Goal: Information Seeking & Learning: Understand process/instructions

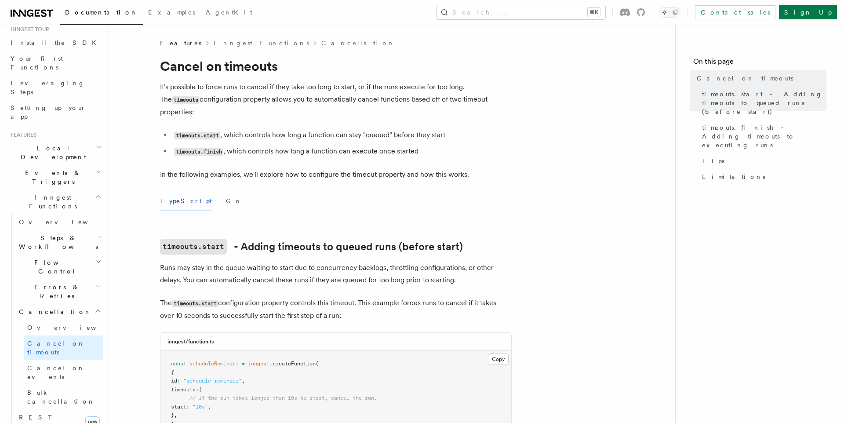
scroll to position [93, 0]
click at [95, 257] on icon "button" at bounding box center [98, 260] width 6 height 7
click at [65, 278] on link "Overview" at bounding box center [64, 286] width 80 height 16
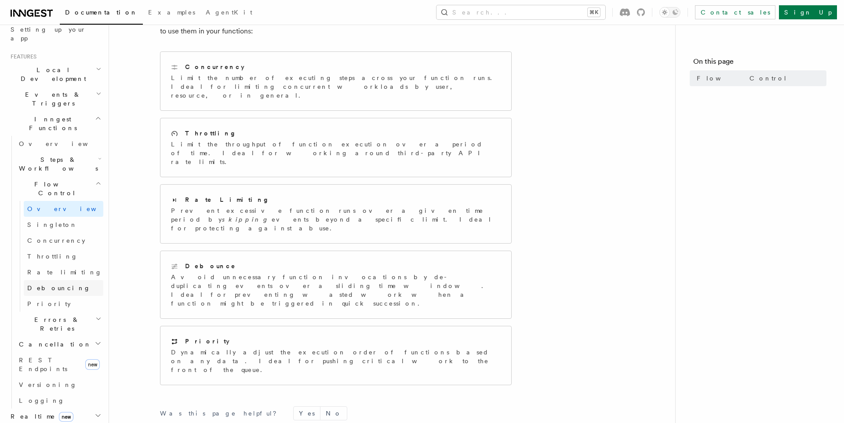
scroll to position [171, 0]
click at [95, 311] on h2 "Errors & Retries" at bounding box center [59, 323] width 88 height 25
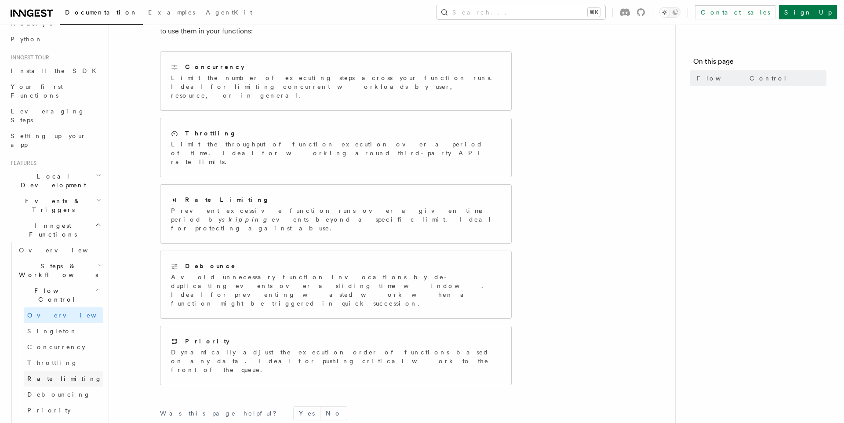
scroll to position [63, 0]
click at [134, 146] on article "Features Inngest Functions Flow Control Flow control is a critical part of buil…" at bounding box center [392, 238] width 538 height 630
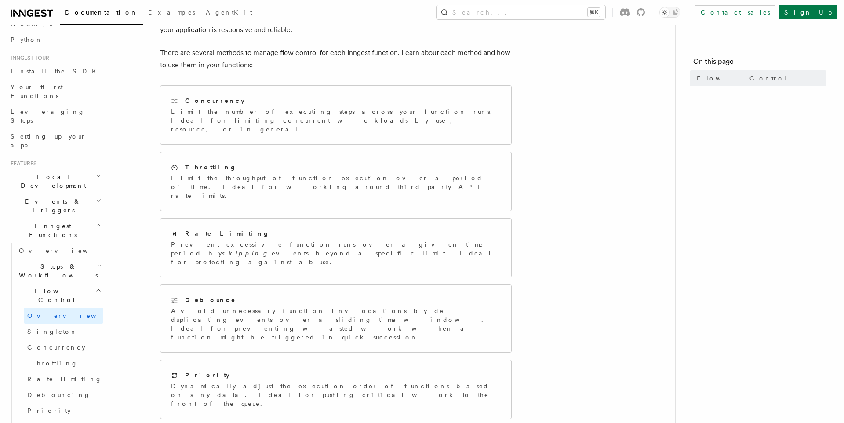
scroll to position [0, 0]
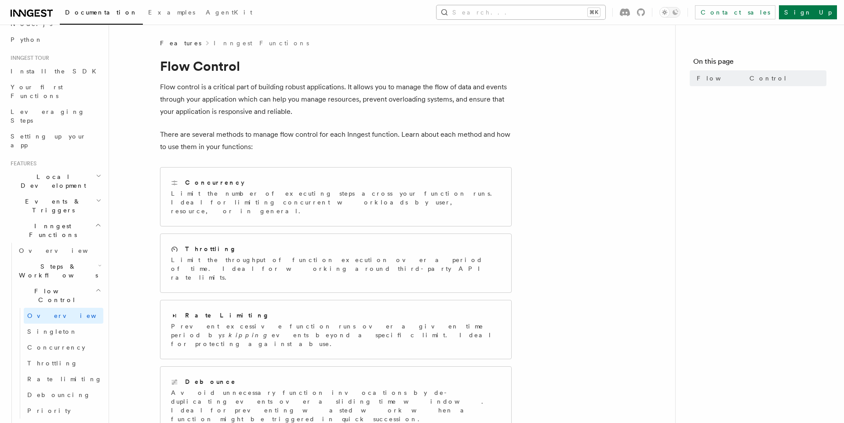
click at [604, 10] on button "Search... ⌘K" at bounding box center [521, 12] width 169 height 14
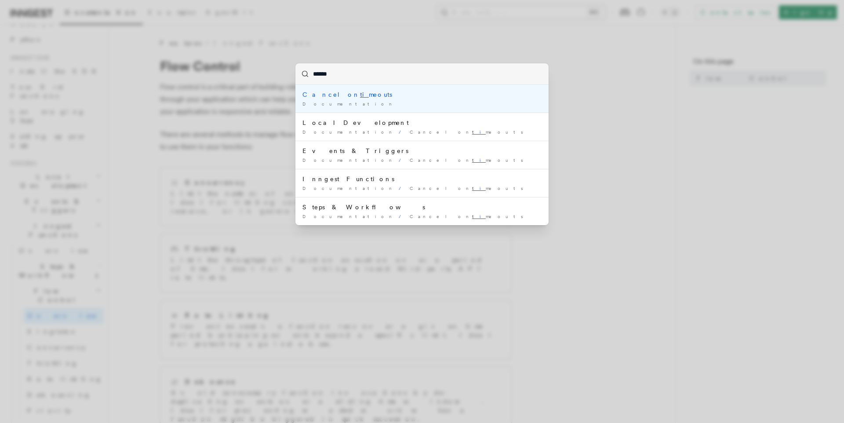
type input "*******"
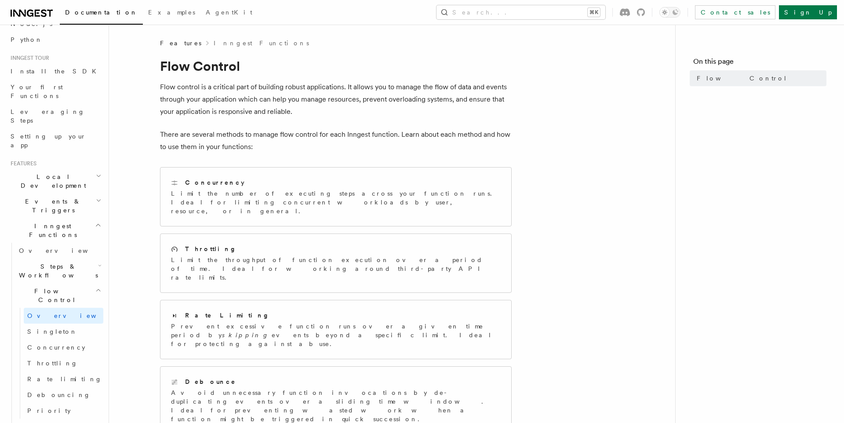
click at [574, 129] on article "Features Inngest Functions Flow Control Flow control is a critical part of buil…" at bounding box center [392, 354] width 538 height 630
